Goal: Check status: Check status

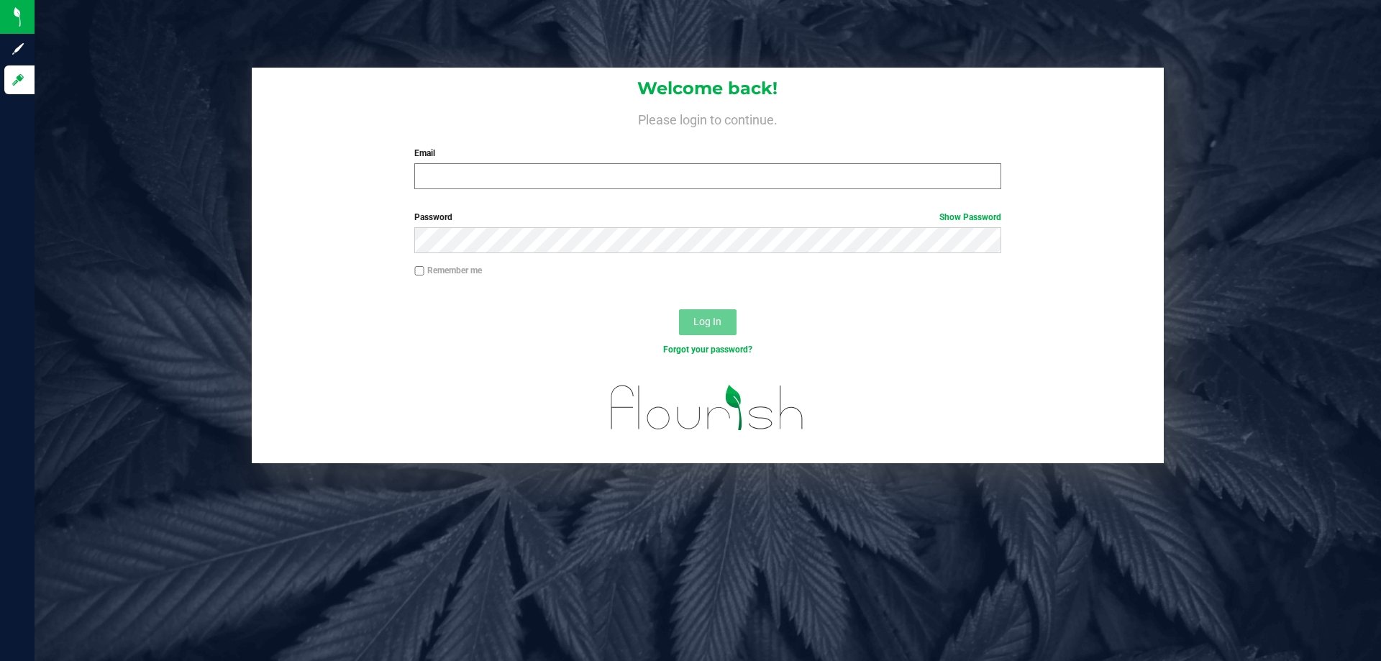
drag, startPoint x: 860, startPoint y: 191, endPoint x: 862, endPoint y: 173, distance: 18.2
click at [860, 177] on div "Welcome back! Please login to continue. Email Required Please format your email…" at bounding box center [708, 134] width 912 height 133
drag, startPoint x: 863, startPoint y: 170, endPoint x: 867, endPoint y: 163, distance: 7.4
click at [866, 165] on input "Email" at bounding box center [707, 176] width 586 height 26
type input "[EMAIL_ADDRESS][DOMAIN_NAME]"
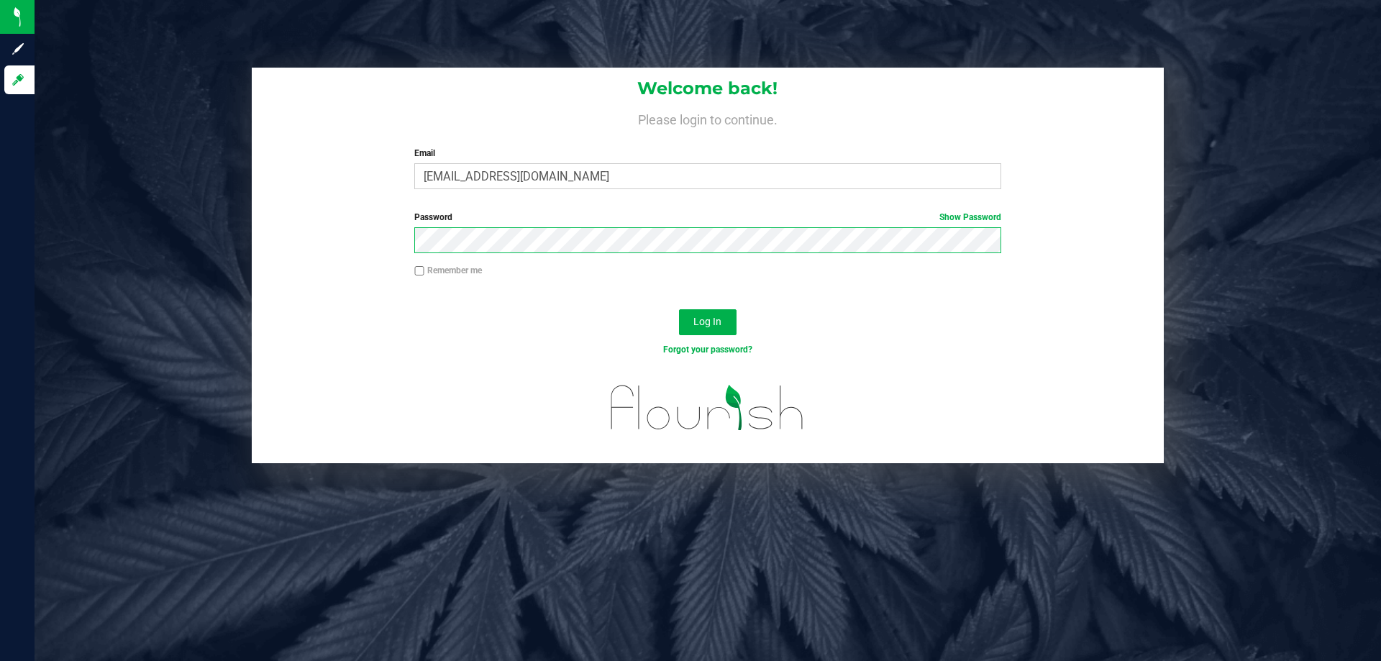
click at [679, 309] on button "Log In" at bounding box center [708, 322] width 58 height 26
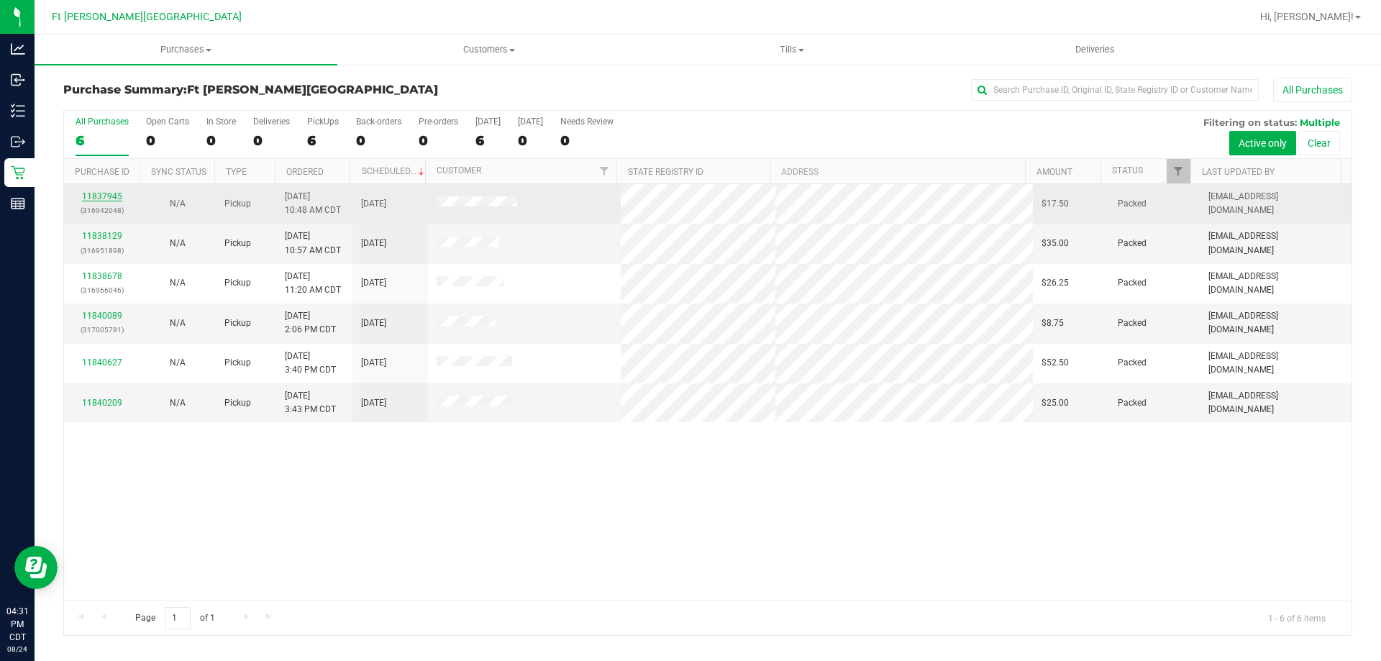
click at [110, 193] on link "11837945" at bounding box center [102, 196] width 40 height 10
